Goal: Obtain resource: Download file/media

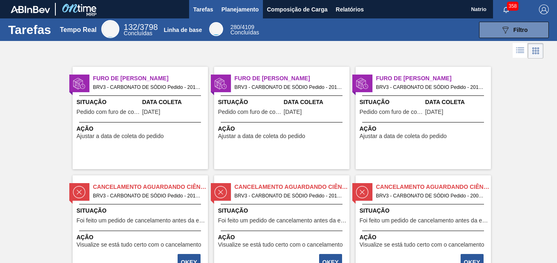
click at [234, 10] on span "Planejamento" at bounding box center [240, 10] width 37 height 10
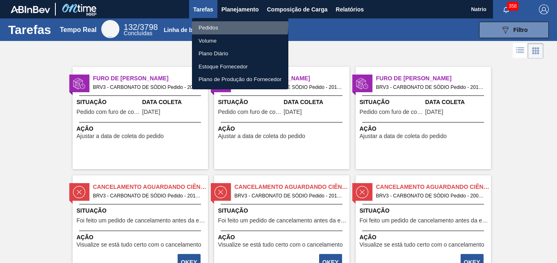
click at [222, 25] on li "Pedidos" at bounding box center [240, 27] width 96 height 13
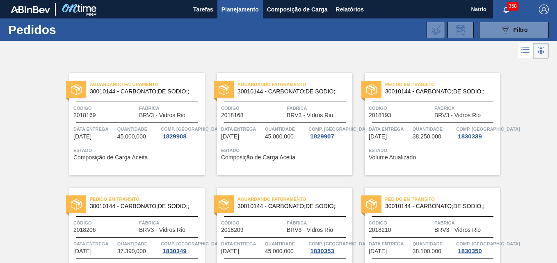
drag, startPoint x: 555, startPoint y: 65, endPoint x: 557, endPoint y: 97, distance: 32.5
click at [556, 134] on div "Aguardando Faturamento 30010144 - CARBONATO;DE SODIO;; Código 2018169 Fábrica B…" at bounding box center [278, 233] width 557 height 345
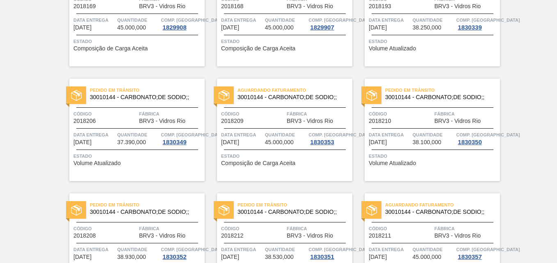
scroll to position [172, 0]
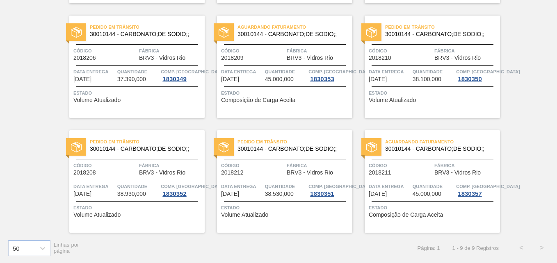
click at [264, 43] on div "Aguardando Faturamento 30010144 - CARBONATO;DE SODIO;; Código 2018209 Fábrica B…" at bounding box center [284, 67] width 135 height 103
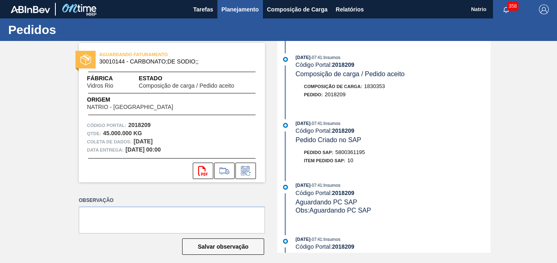
click at [237, 8] on span "Planejamento" at bounding box center [240, 10] width 37 height 10
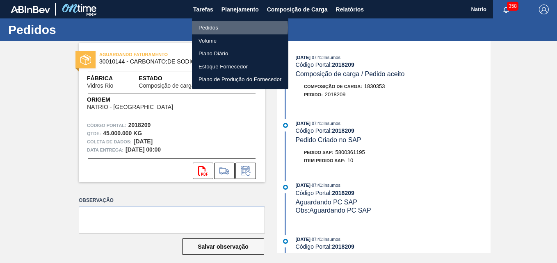
click at [221, 27] on li "Pedidos" at bounding box center [240, 27] width 96 height 13
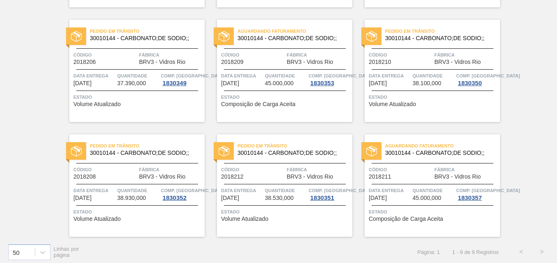
scroll to position [172, 0]
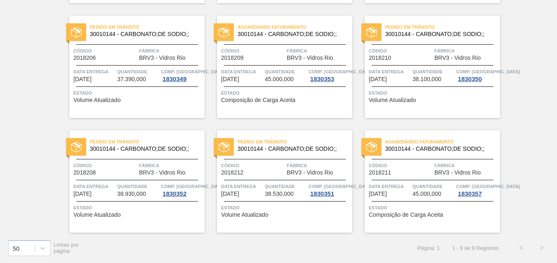
click at [384, 77] on span "01/10/2025" at bounding box center [378, 79] width 18 height 6
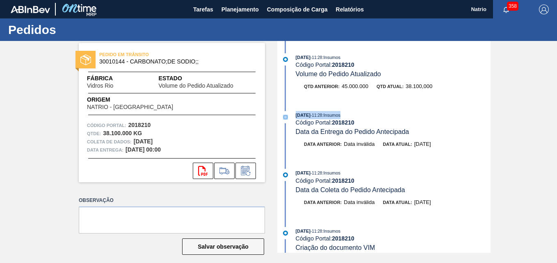
drag, startPoint x: 489, startPoint y: 81, endPoint x: 489, endPoint y: 102, distance: 21.3
click at [489, 102] on div "29/09/2025 - 11:28 : Insumos Código Portal: 2018210 Volume do Pedido Atualizado…" at bounding box center [384, 147] width 211 height 212
click at [525, 126] on div "PEDIDO EM TRÂNSITO 30010144 - CARBONATO;DE SODIO;; Fábrica Vidros Rio Estado Vo…" at bounding box center [278, 147] width 557 height 212
click at [239, 7] on span "Planejamento" at bounding box center [240, 10] width 37 height 10
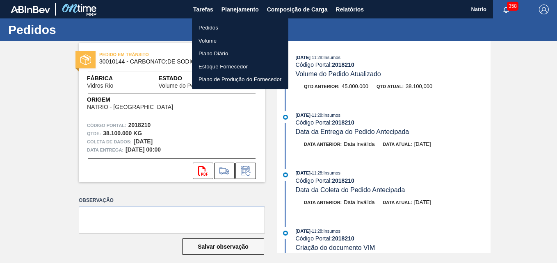
click at [203, 25] on li "Pedidos" at bounding box center [240, 27] width 96 height 13
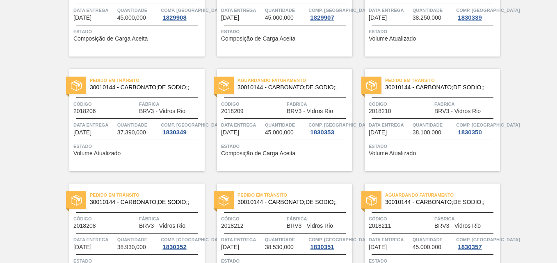
scroll to position [172, 0]
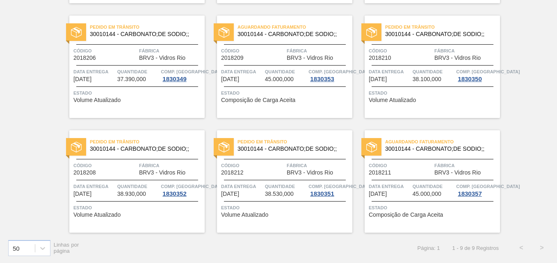
click at [307, 197] on div "Data entrega 02/10/2025 Quantidade 38.530,000 Comp. Carga 1830351" at bounding box center [284, 190] width 135 height 15
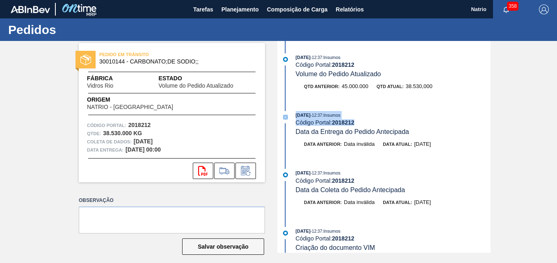
drag, startPoint x: 438, startPoint y: 88, endPoint x: 436, endPoint y: 121, distance: 32.9
click at [436, 121] on div "30/09/2025 - 12:37 : Insumos Código Portal: 2018212 Volume do Pedido Atualizado…" at bounding box center [384, 147] width 211 height 212
drag, startPoint x: 436, startPoint y: 121, endPoint x: 539, endPoint y: 137, distance: 103.8
click at [539, 137] on div "PEDIDO EM TRÂNSITO 30010144 - CARBONATO;DE SODIO;; Fábrica Vidros Rio Estado Vo…" at bounding box center [278, 147] width 557 height 212
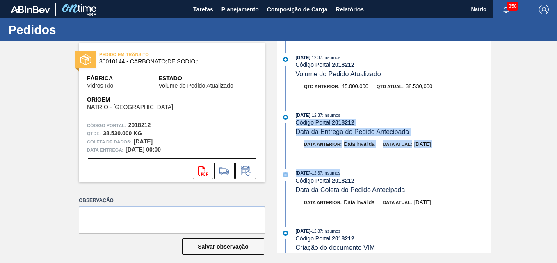
drag, startPoint x: 490, startPoint y: 102, endPoint x: 499, endPoint y: 163, distance: 61.5
click at [499, 163] on div "PEDIDO EM TRÂNSITO 30010144 - CARBONATO;DE SODIO;; Fábrica Vidros Rio Estado Vo…" at bounding box center [278, 147] width 557 height 212
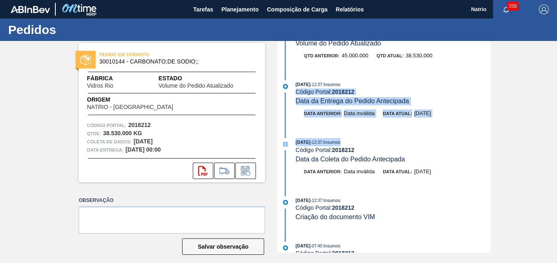
scroll to position [13, 0]
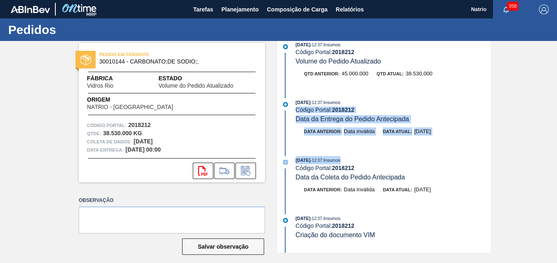
click at [461, 105] on div "30/09/2025 - 12:37 : Insumos" at bounding box center [393, 103] width 195 height 8
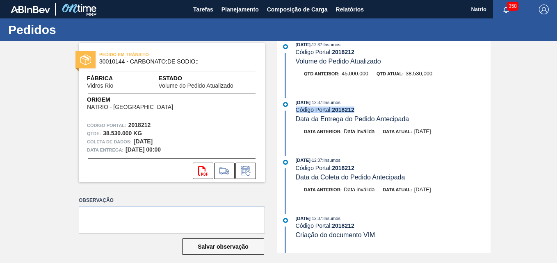
drag, startPoint x: 490, startPoint y: 89, endPoint x: 489, endPoint y: 108, distance: 19.3
click at [489, 108] on div "30/09/2025 - 12:37 : Insumos Código Portal: 2018212 Volume do Pedido Atualizado…" at bounding box center [384, 147] width 211 height 212
drag, startPoint x: 489, startPoint y: 80, endPoint x: 489, endPoint y: 88, distance: 8.2
click at [489, 88] on div "30/09/2025 - 12:37 : Insumos Código Portal: 2018212 Volume do Pedido Atualizado…" at bounding box center [384, 147] width 211 height 212
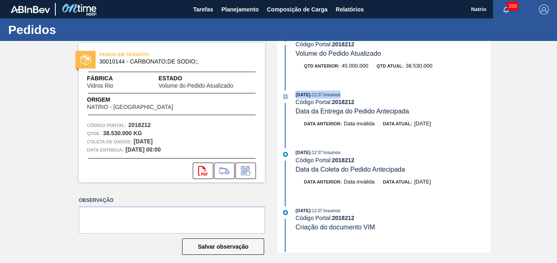
scroll to position [0, 0]
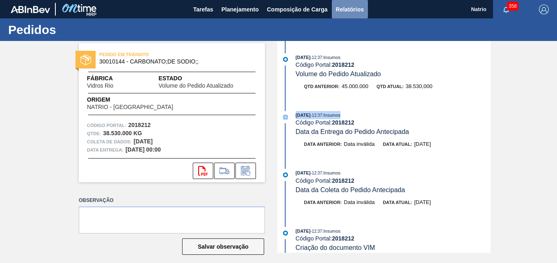
click at [346, 13] on span "Relatórios" at bounding box center [350, 10] width 28 height 10
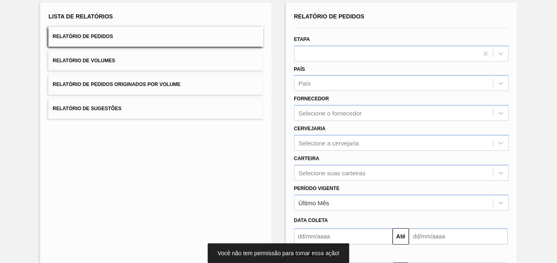
scroll to position [62, 0]
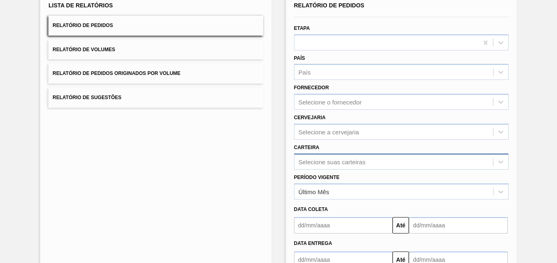
click at [342, 163] on div "Selecione suas carteiras" at bounding box center [401, 162] width 215 height 16
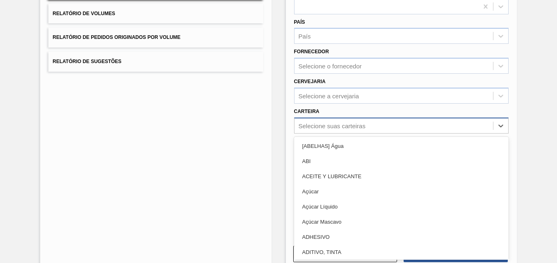
click at [337, 123] on div "Selecione suas carteiras" at bounding box center [332, 125] width 67 height 7
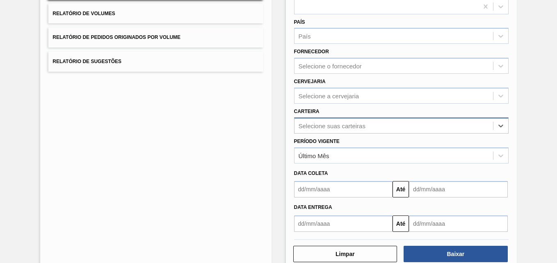
click at [356, 127] on div "Selecione suas carteiras" at bounding box center [332, 125] width 67 height 7
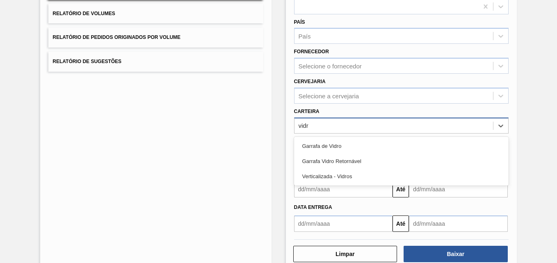
type input "vidro"
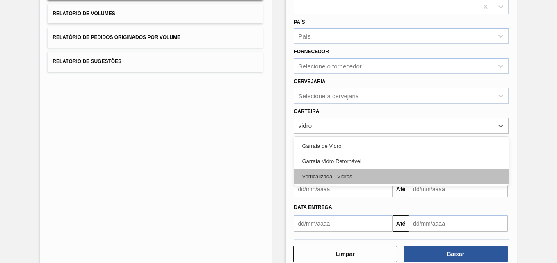
click at [332, 174] on div "Verticalizada - Vidros" at bounding box center [401, 176] width 215 height 15
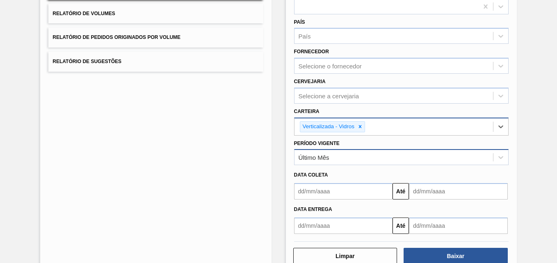
click at [305, 158] on div "Último Mês" at bounding box center [314, 157] width 31 height 7
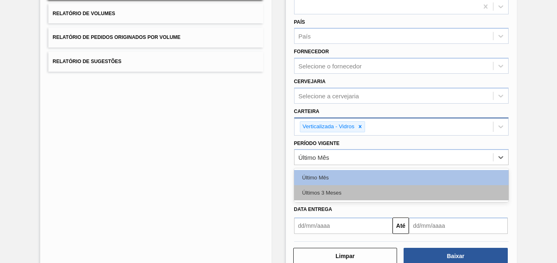
click at [321, 192] on div "Últimos 3 Meses" at bounding box center [401, 193] width 215 height 15
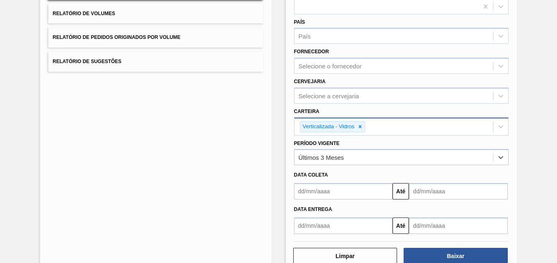
click at [302, 190] on input "text" at bounding box center [343, 191] width 99 height 16
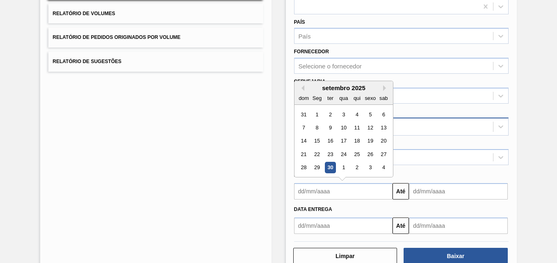
click at [330, 195] on input "text" at bounding box center [343, 191] width 99 height 16
click at [327, 169] on div "30" at bounding box center [330, 168] width 11 height 11
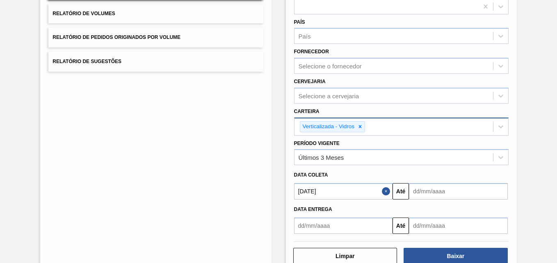
type input "30/09/2025"
click at [426, 193] on input "text" at bounding box center [458, 191] width 99 height 16
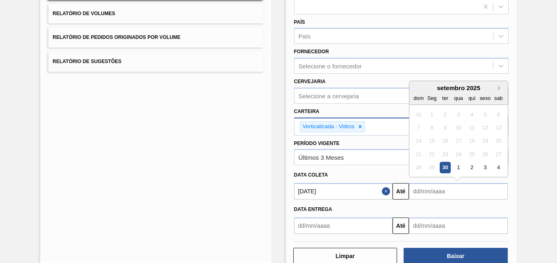
click at [496, 89] on div "setembro 2025" at bounding box center [459, 88] width 99 height 7
click at [500, 88] on button "Próximo mês" at bounding box center [501, 88] width 6 height 6
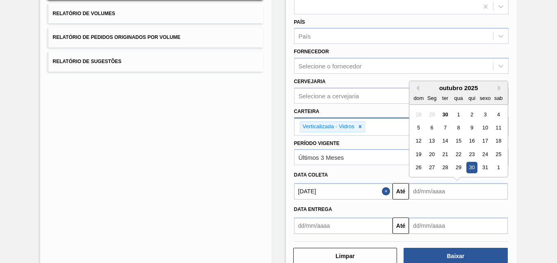
click at [470, 165] on div "30" at bounding box center [472, 168] width 11 height 11
type input "30/10/2025"
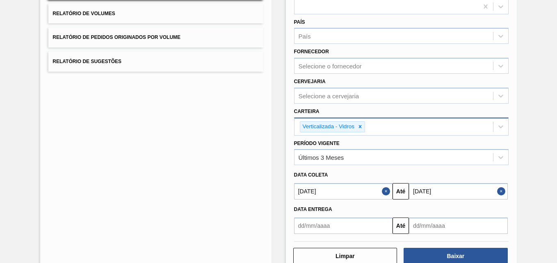
click at [300, 226] on input "text" at bounding box center [343, 226] width 99 height 16
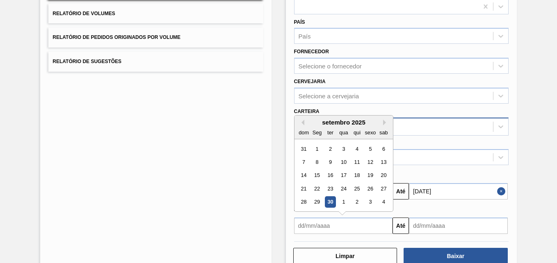
click at [331, 204] on div "30" at bounding box center [330, 202] width 11 height 11
type input "30/09/2025"
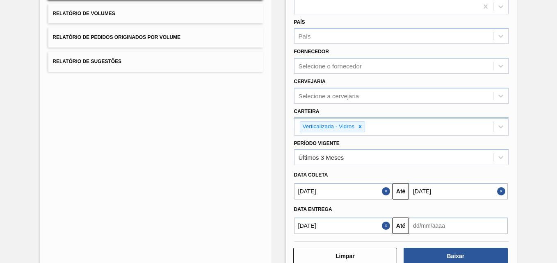
click at [425, 226] on input "text" at bounding box center [458, 226] width 99 height 16
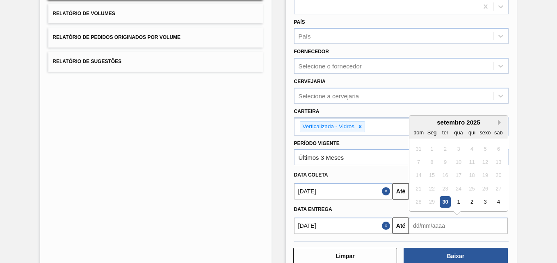
click at [500, 125] on button "Próximo mês" at bounding box center [501, 123] width 6 height 6
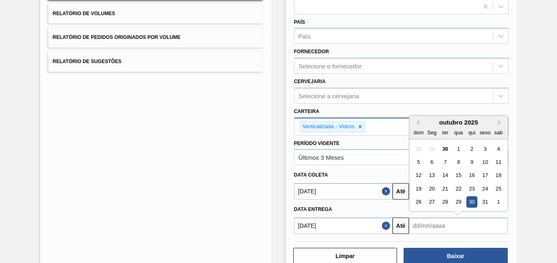
click at [472, 202] on div "30" at bounding box center [472, 202] width 11 height 11
type input "30/10/2025"
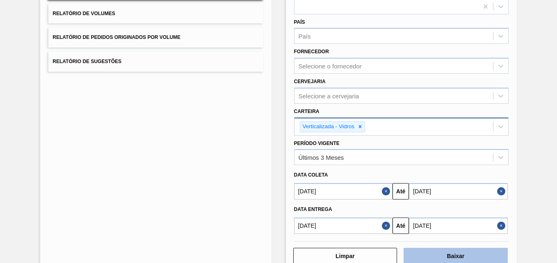
click at [448, 259] on button "Baixar" at bounding box center [456, 256] width 104 height 16
